Goal: Information Seeking & Learning: Check status

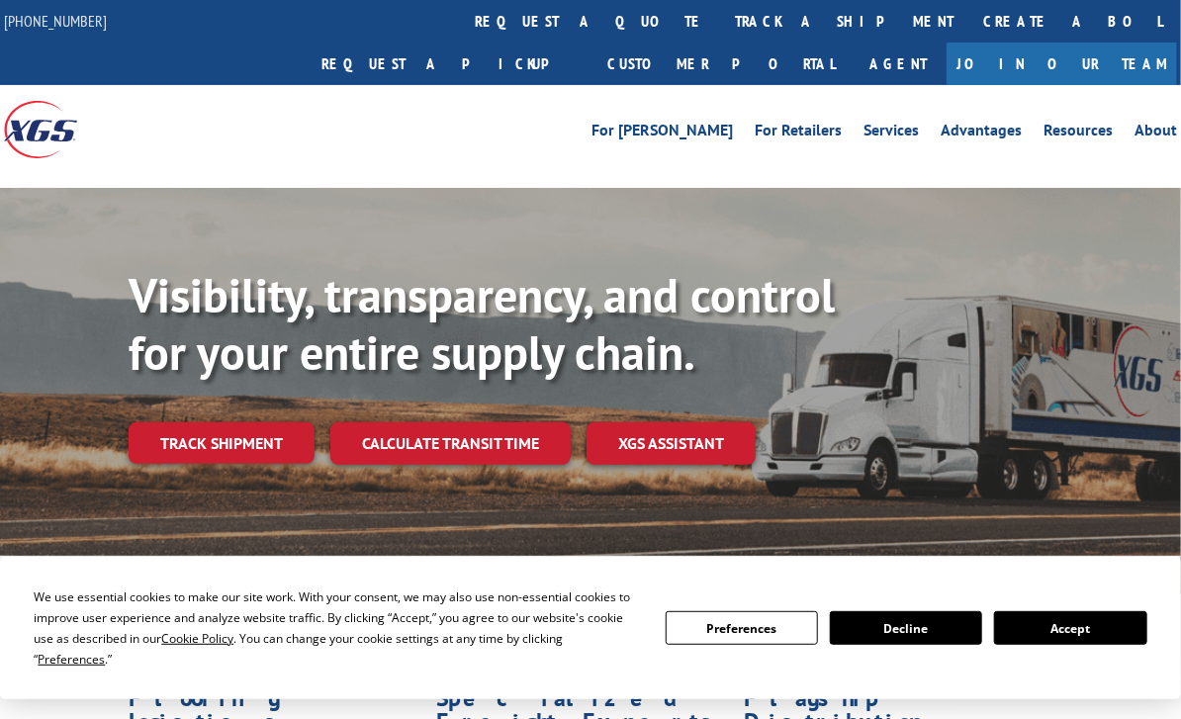
click at [309, 422] on link "Track shipment" at bounding box center [222, 443] width 186 height 42
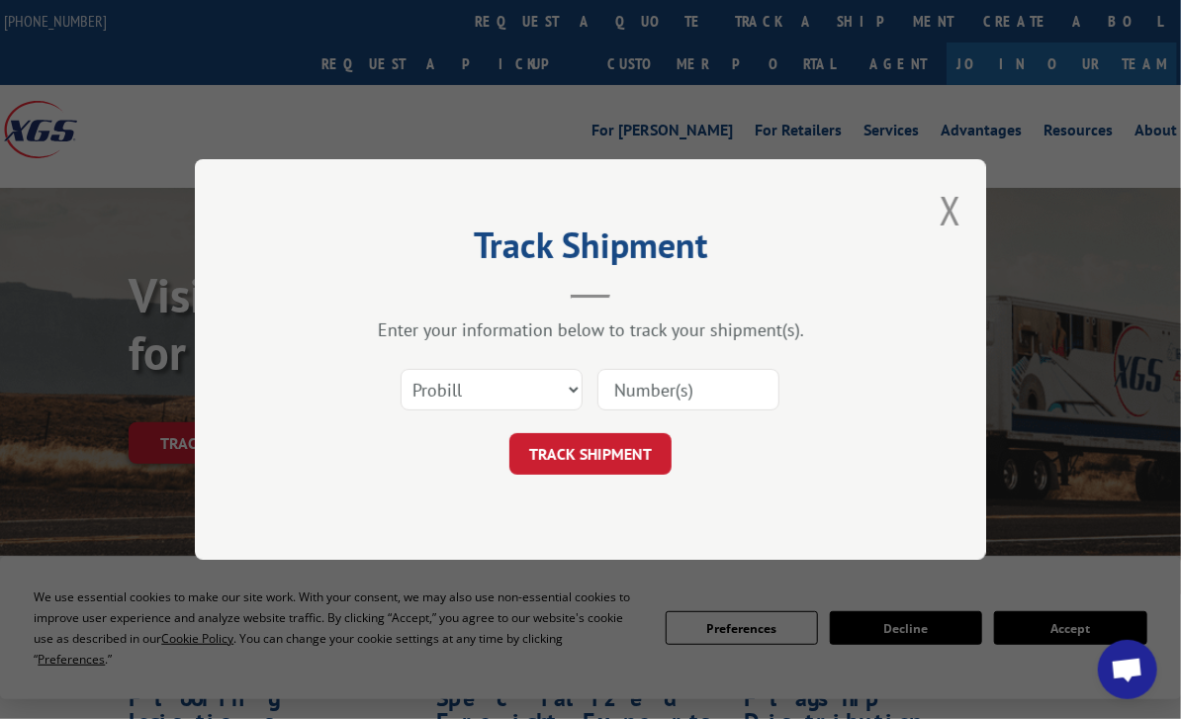
click at [634, 393] on input at bounding box center [689, 390] width 182 height 42
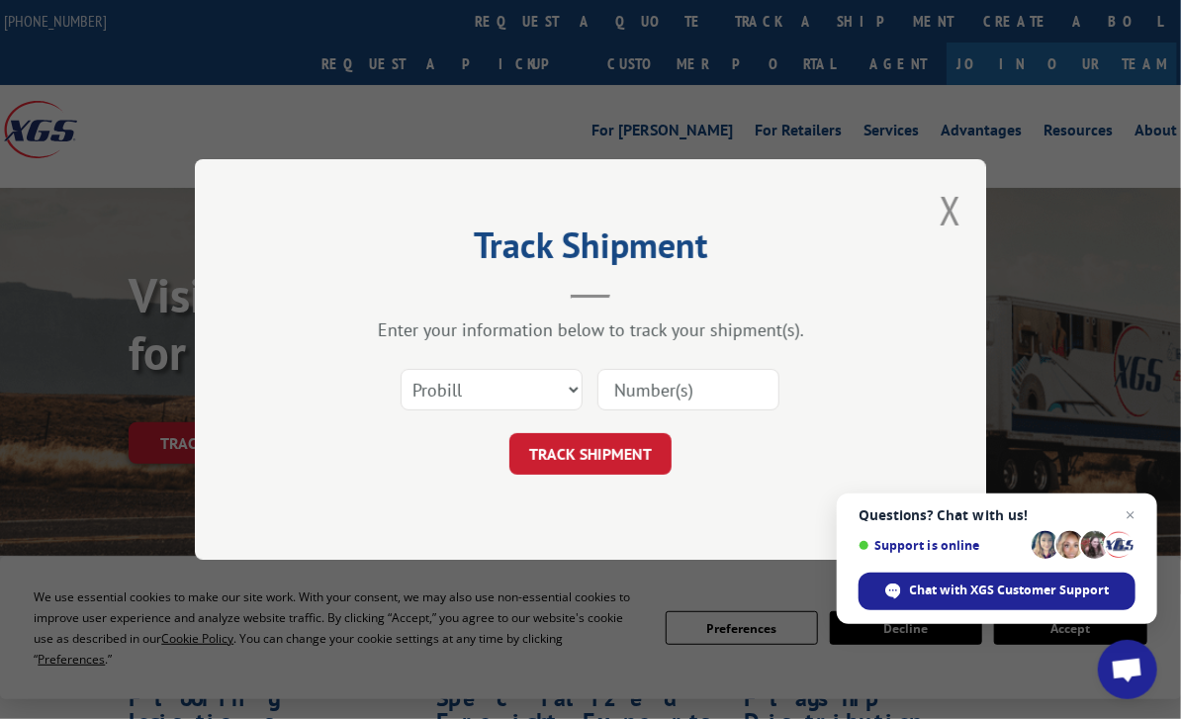
paste input "S4731536"
type input "S4731536"
click at [566, 389] on select "Select category... Probill BOL PO" at bounding box center [492, 390] width 182 height 42
select select "po"
click at [401, 369] on select "Select category... Probill BOL PO" at bounding box center [492, 390] width 182 height 42
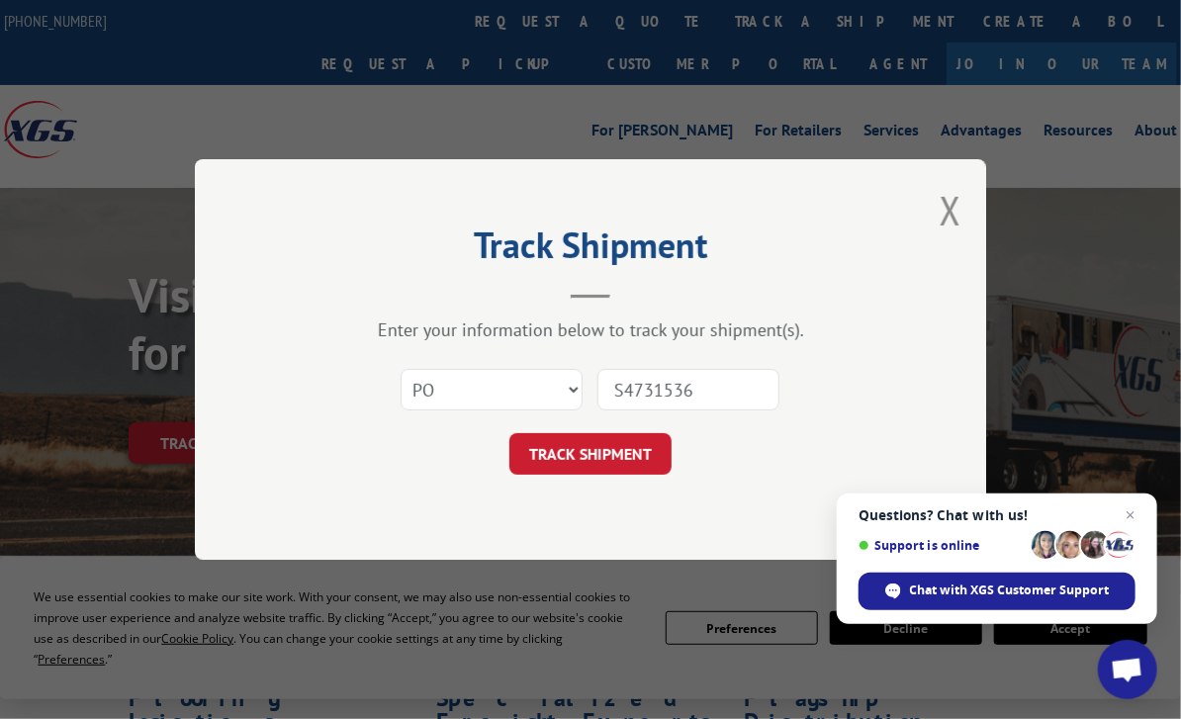
click at [390, 214] on div "Track Shipment Enter your information below to track your shipment(s). Select c…" at bounding box center [590, 359] width 791 height 401
drag, startPoint x: 696, startPoint y: 397, endPoint x: 592, endPoint y: 372, distance: 106.8
click at [592, 372] on div "Select category... Probill BOL PO S4731536" at bounding box center [591, 389] width 594 height 65
paste input "36682"
type input "36682"
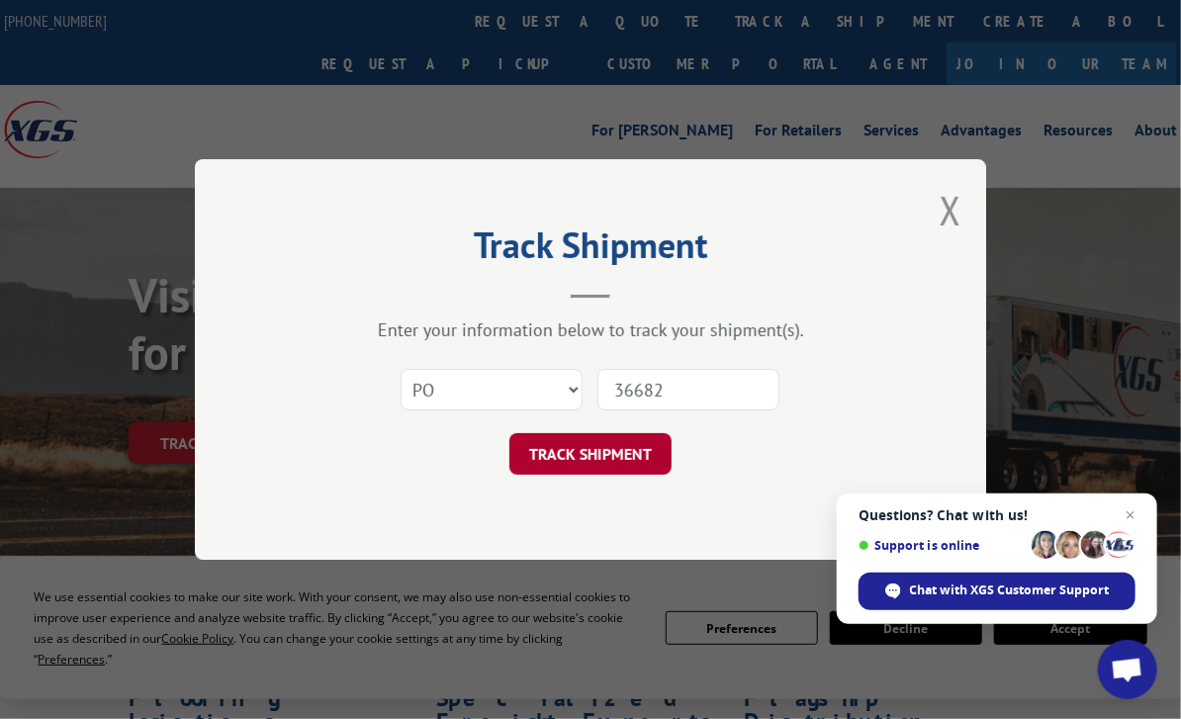
click at [602, 450] on button "TRACK SHIPMENT" at bounding box center [591, 454] width 162 height 42
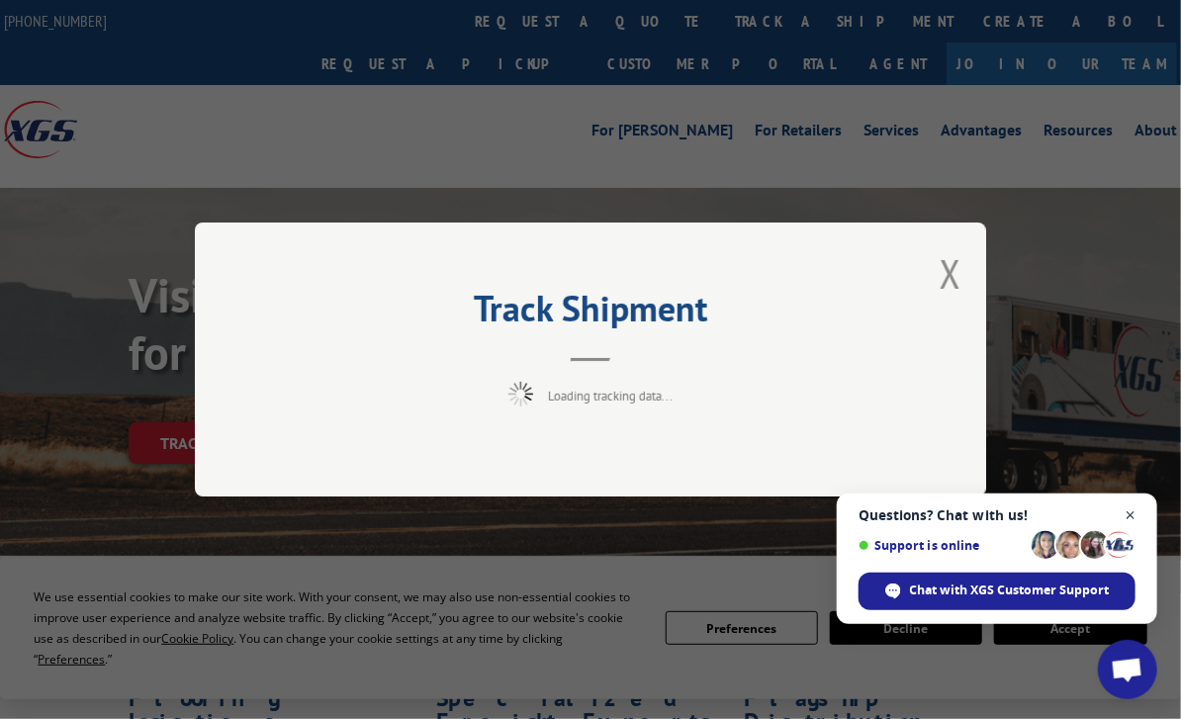
click at [1131, 515] on span "Close chat" at bounding box center [1131, 516] width 25 height 25
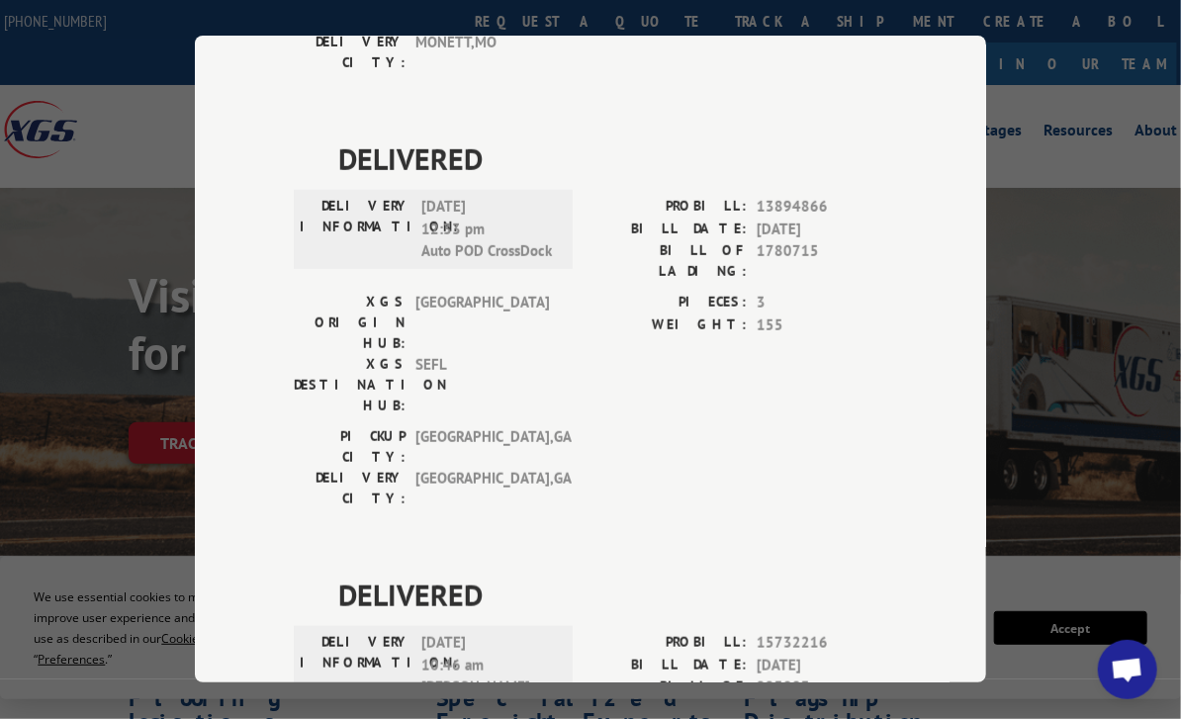
scroll to position [396, 0]
